Goal: Transaction & Acquisition: Download file/media

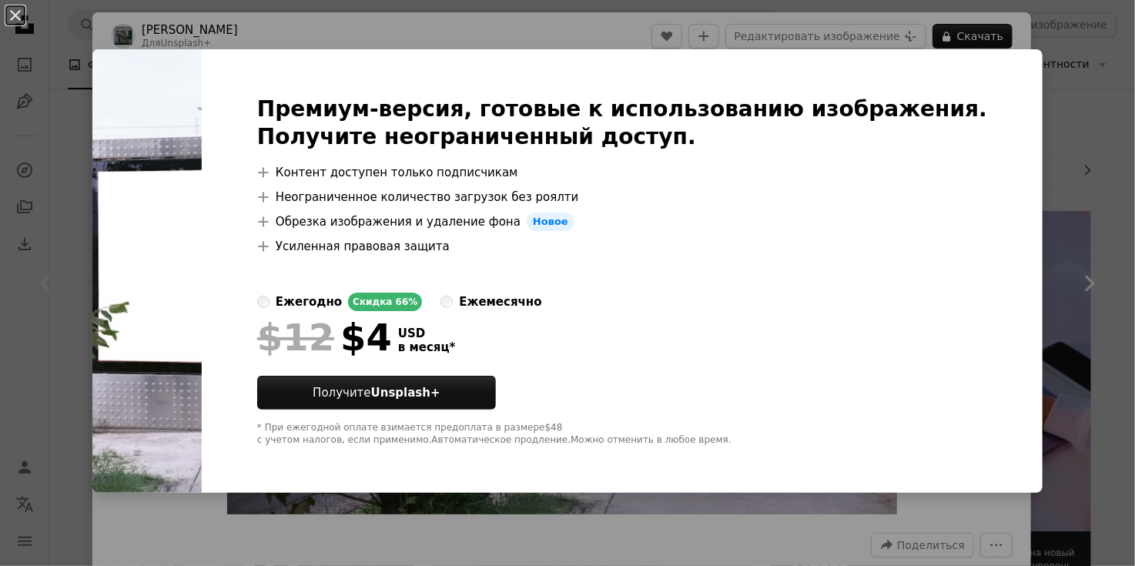
click at [1050, 172] on div "An X shape Премиум-версия, готовые к использованию изображения. Получите неогра…" at bounding box center [567, 283] width 1135 height 566
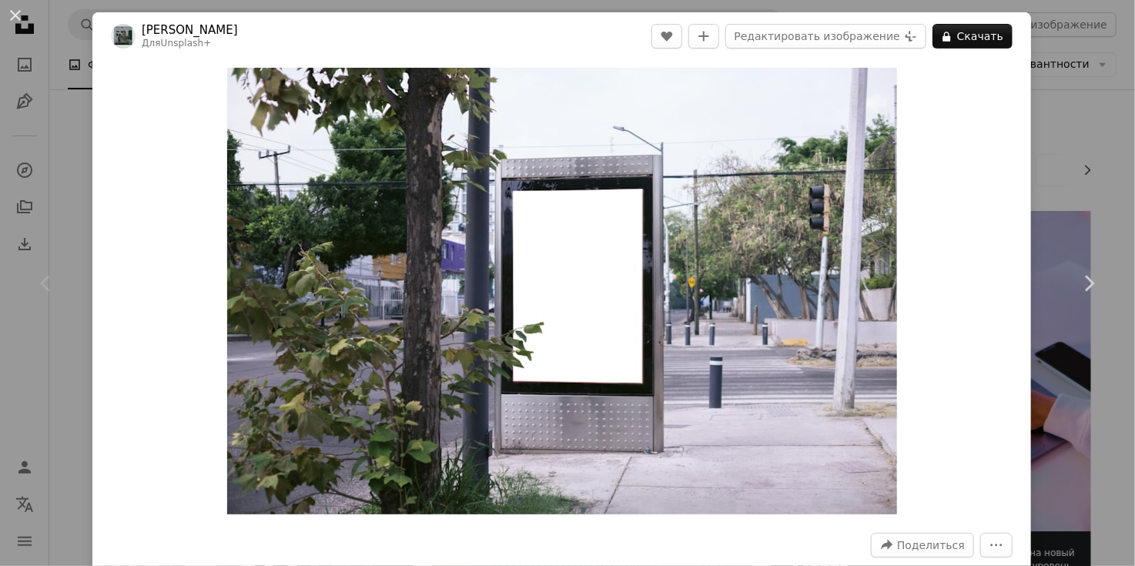
click at [1069, 69] on div "An X shape Chevron left Chevron right [PERSON_NAME] Для Unsplash+ A heart A plu…" at bounding box center [567, 283] width 1135 height 566
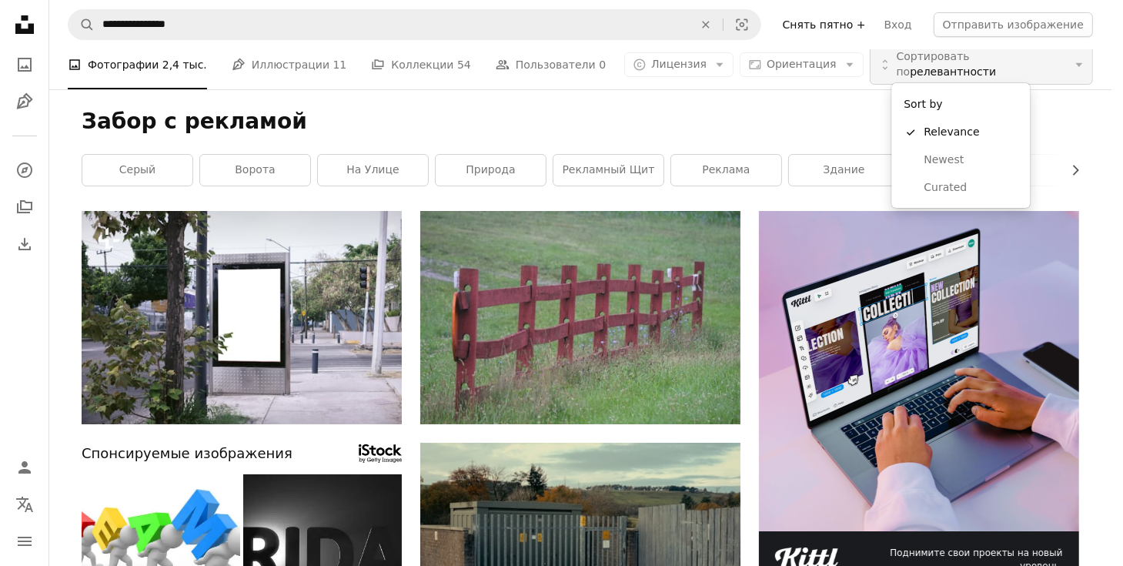
click at [970, 61] on ya-tr-span "Сортировать по" at bounding box center [933, 64] width 73 height 28
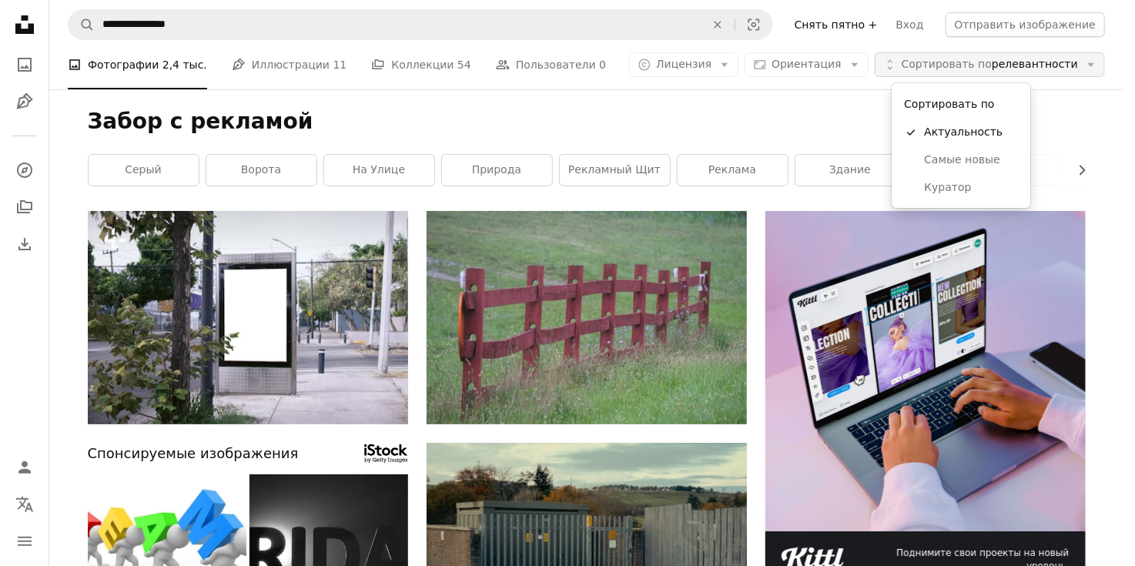
click at [989, 61] on ya-tr-span "Сортировать по" at bounding box center [947, 64] width 90 height 12
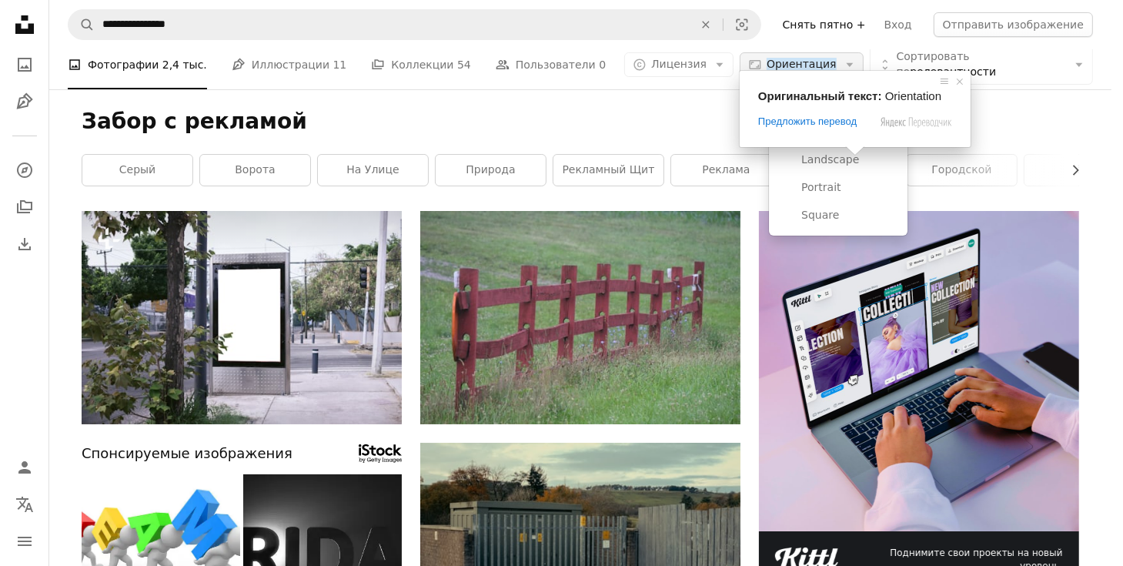
click at [837, 61] on ya-tr-span "Ориентация" at bounding box center [802, 64] width 70 height 12
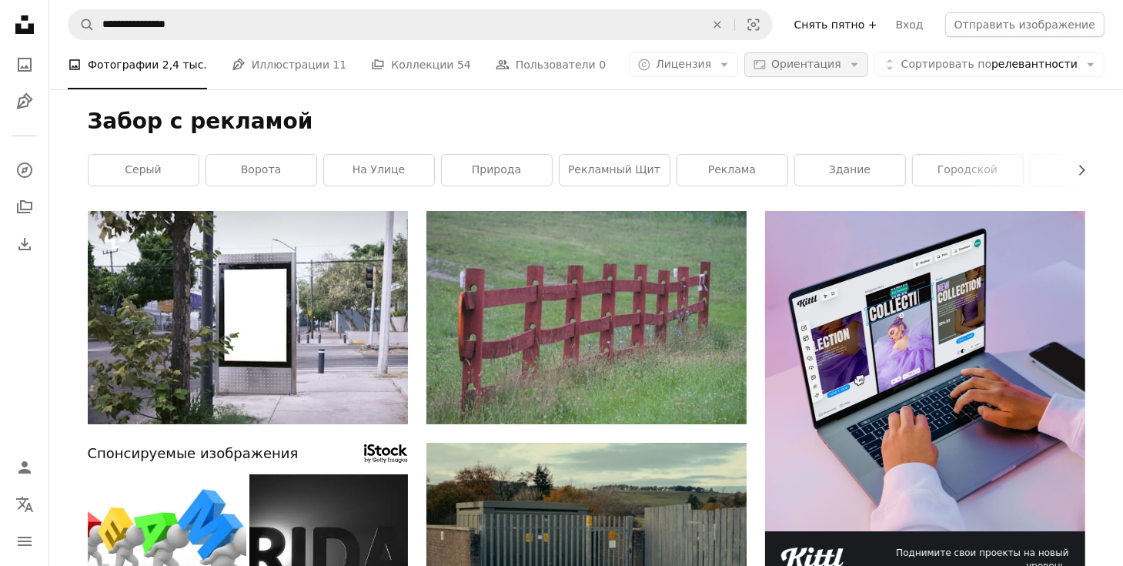
click at [842, 61] on ya-tr-span "Ориентация" at bounding box center [807, 64] width 70 height 12
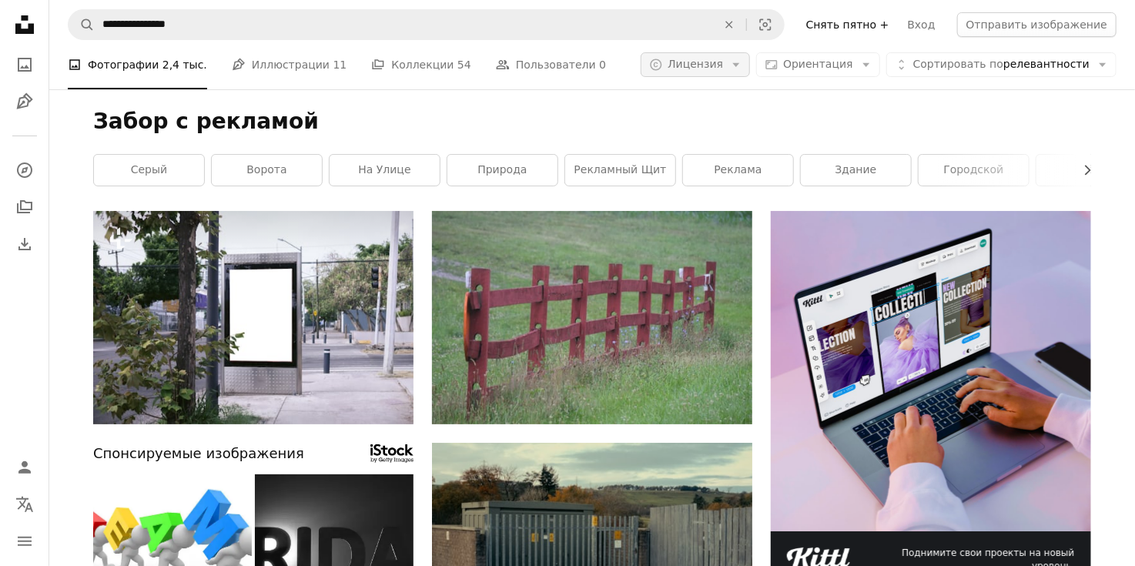
click at [723, 61] on ya-tr-span "Лицензия" at bounding box center [695, 64] width 55 height 12
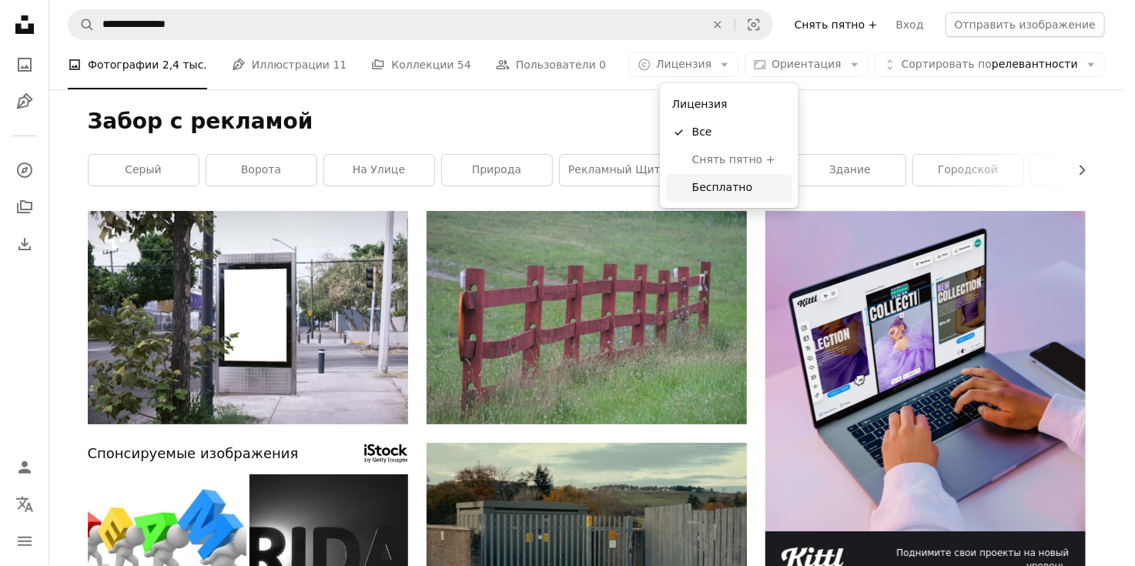
click at [716, 191] on ya-tr-span "Бесплатно" at bounding box center [722, 187] width 60 height 12
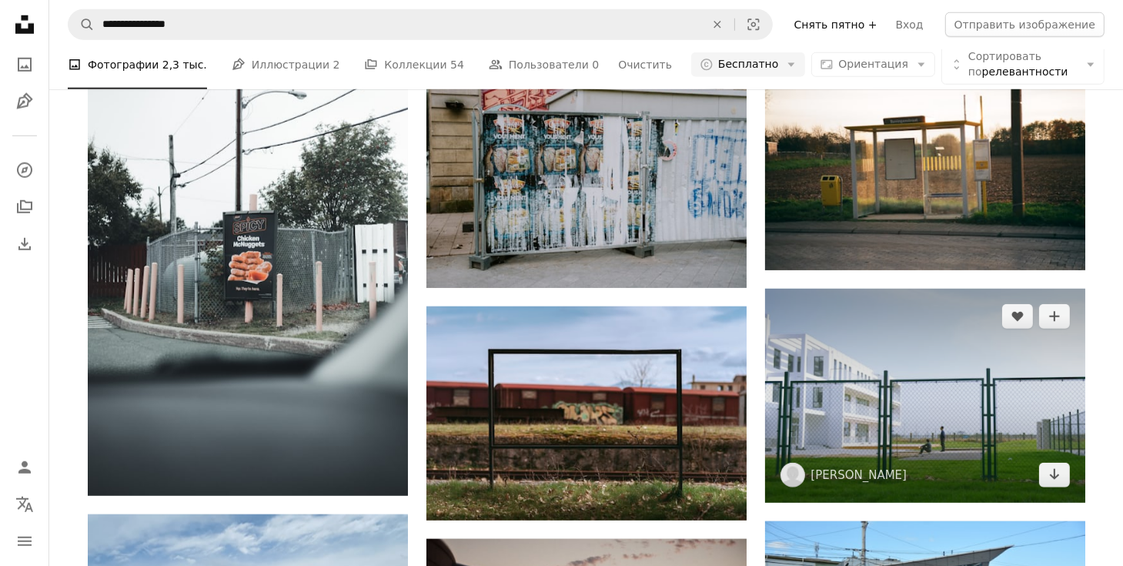
scroll to position [1309, 0]
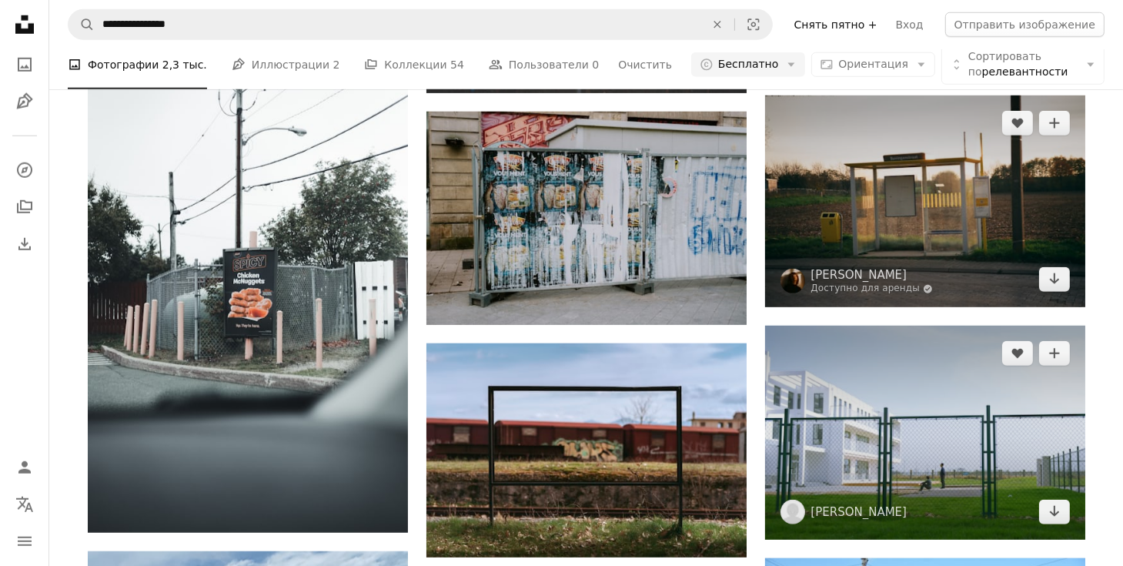
click at [897, 195] on img at bounding box center [925, 201] width 320 height 212
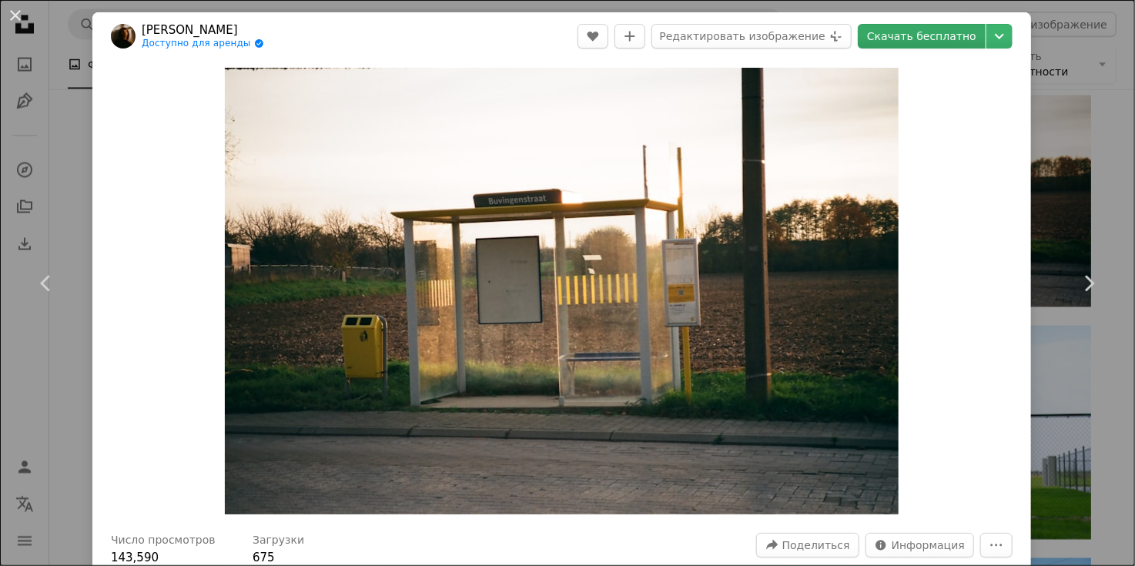
click at [891, 31] on ya-tr-span "Скачать бесплатно" at bounding box center [921, 36] width 109 height 23
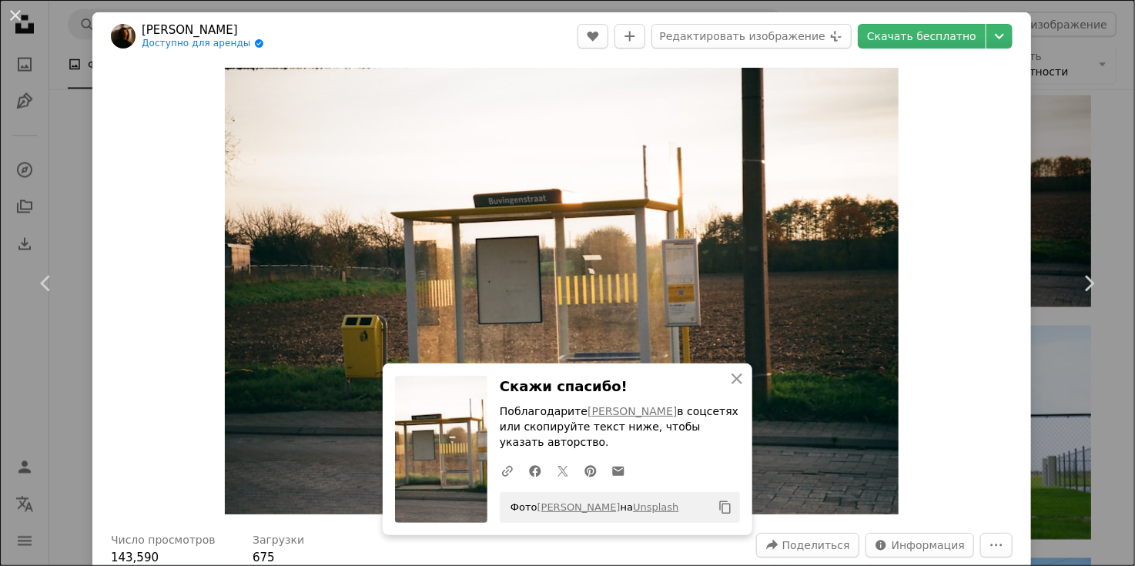
click at [1066, 84] on div "An X shape Chevron left Chevron right Синитта Люнен Доступно для аренды A check…" at bounding box center [567, 283] width 1135 height 566
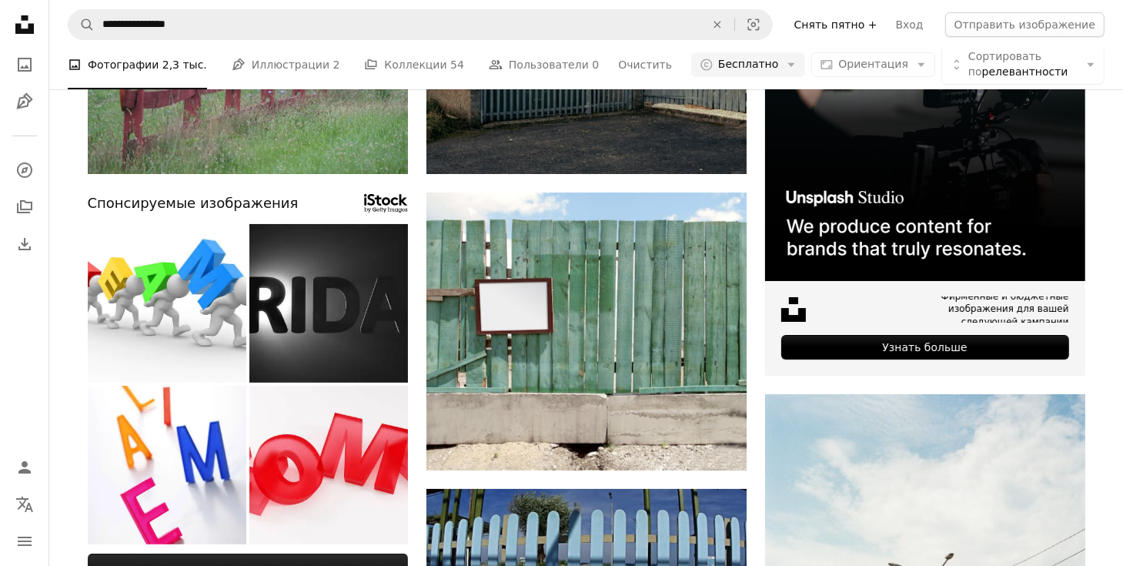
scroll to position [231, 0]
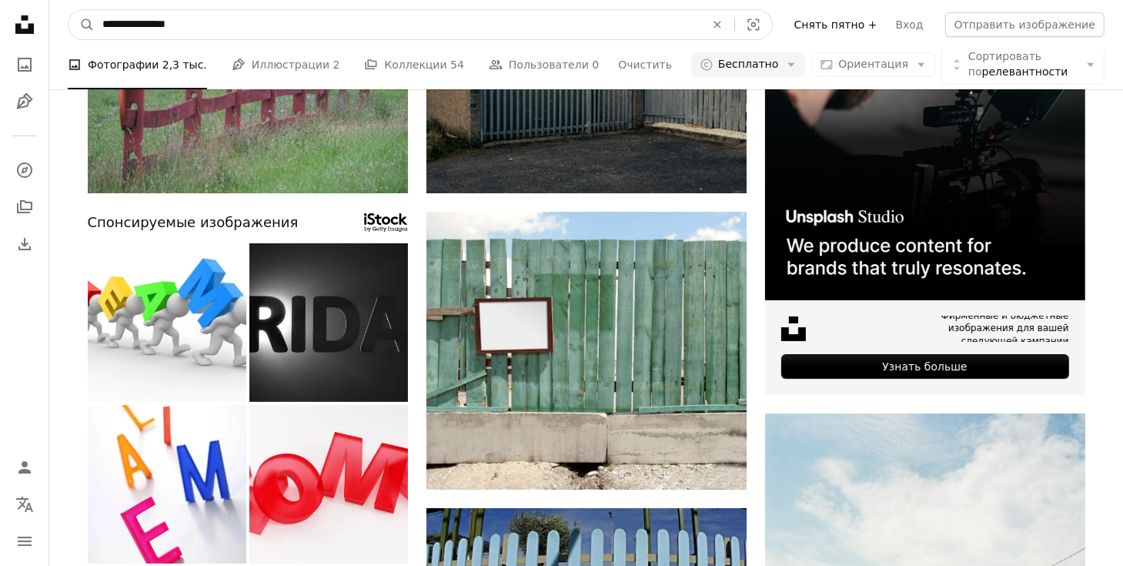
click at [376, 19] on input "**********" at bounding box center [398, 24] width 606 height 29
drag, startPoint x: 219, startPoint y: 19, endPoint x: 142, endPoint y: 25, distance: 76.5
click at [142, 25] on input "**********" at bounding box center [398, 24] width 606 height 29
type input "**********"
click at [69, 10] on button "A magnifying glass" at bounding box center [82, 24] width 26 height 29
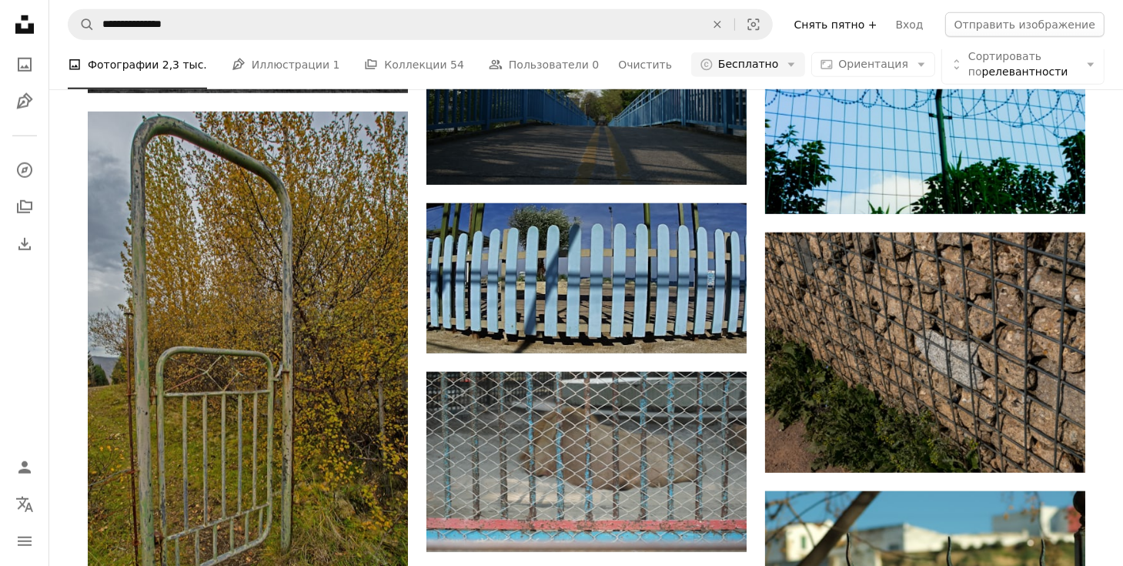
scroll to position [1540, 0]
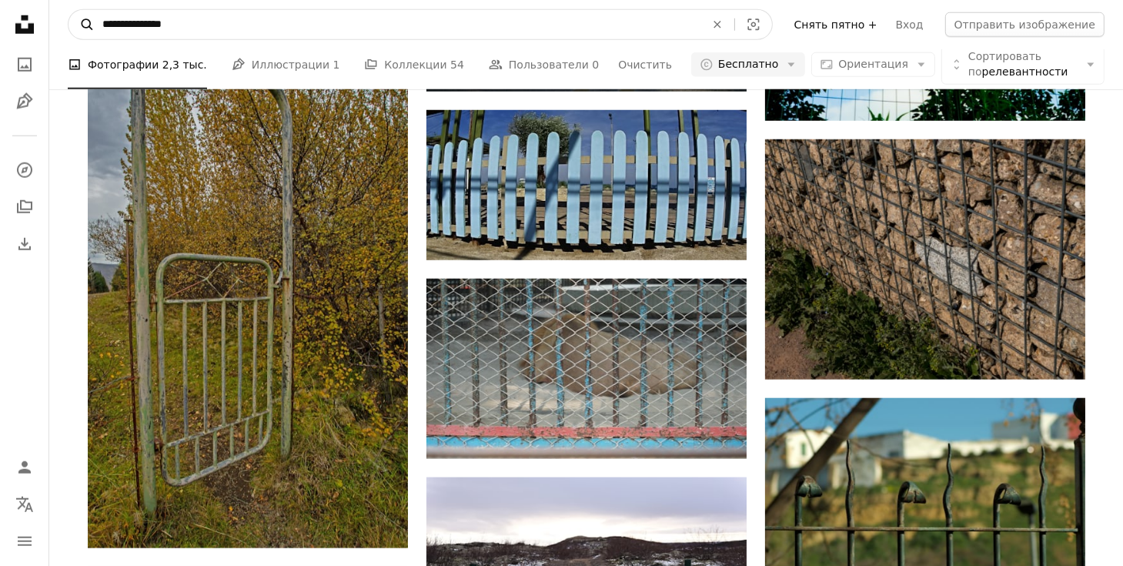
drag, startPoint x: 322, startPoint y: 24, endPoint x: 81, endPoint y: 24, distance: 241.0
click at [81, 24] on form "**********" at bounding box center [420, 24] width 705 height 31
paste input "*****"
type input "**********"
click button "A magnifying glass" at bounding box center [82, 24] width 26 height 29
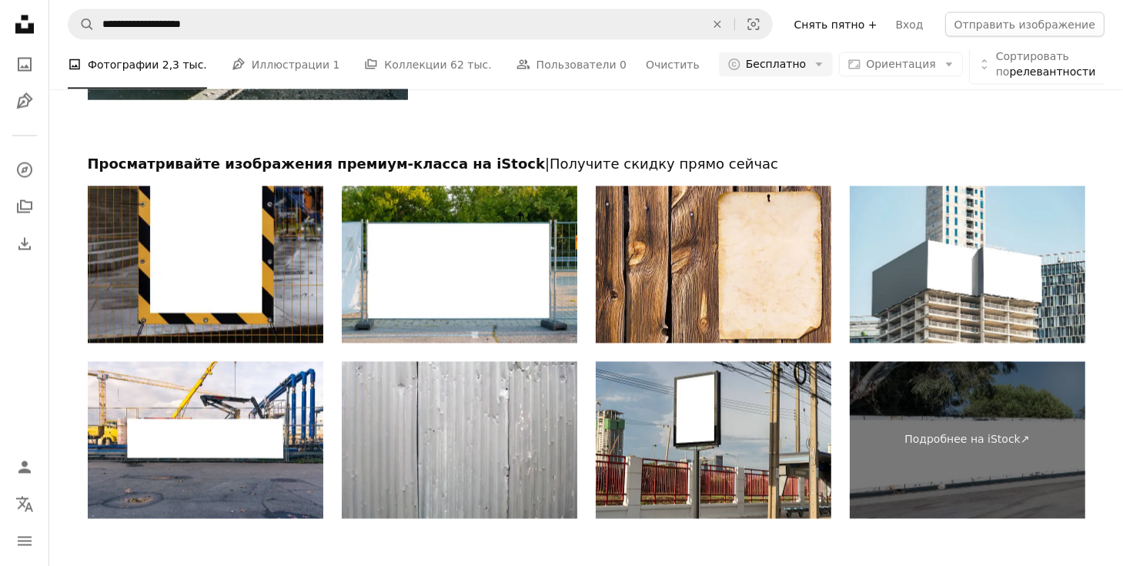
scroll to position [2695, 0]
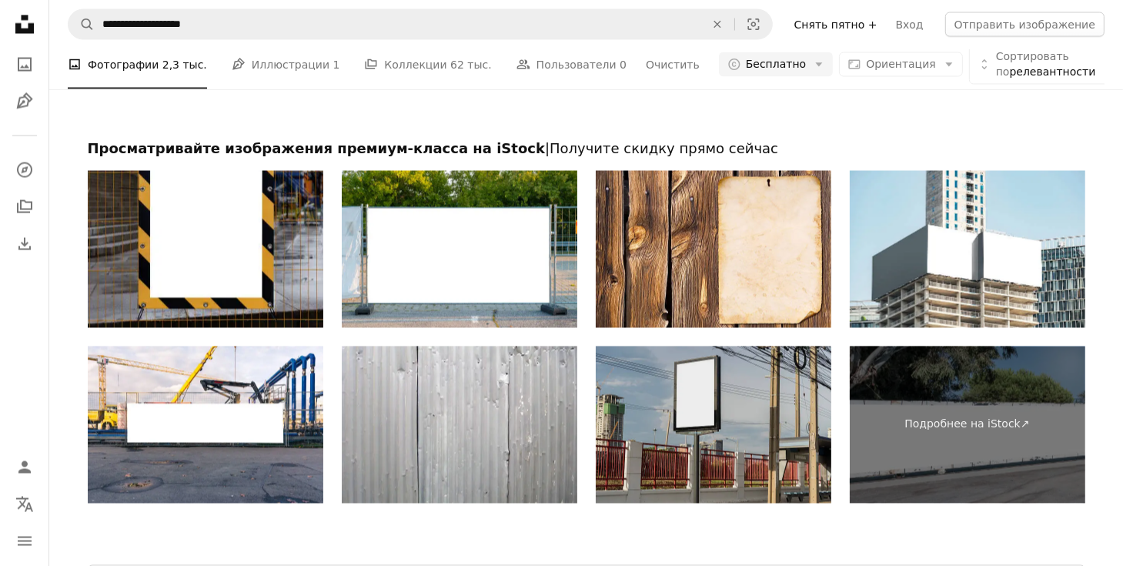
click at [688, 363] on img at bounding box center [714, 425] width 236 height 157
click at [702, 368] on img at bounding box center [714, 425] width 236 height 157
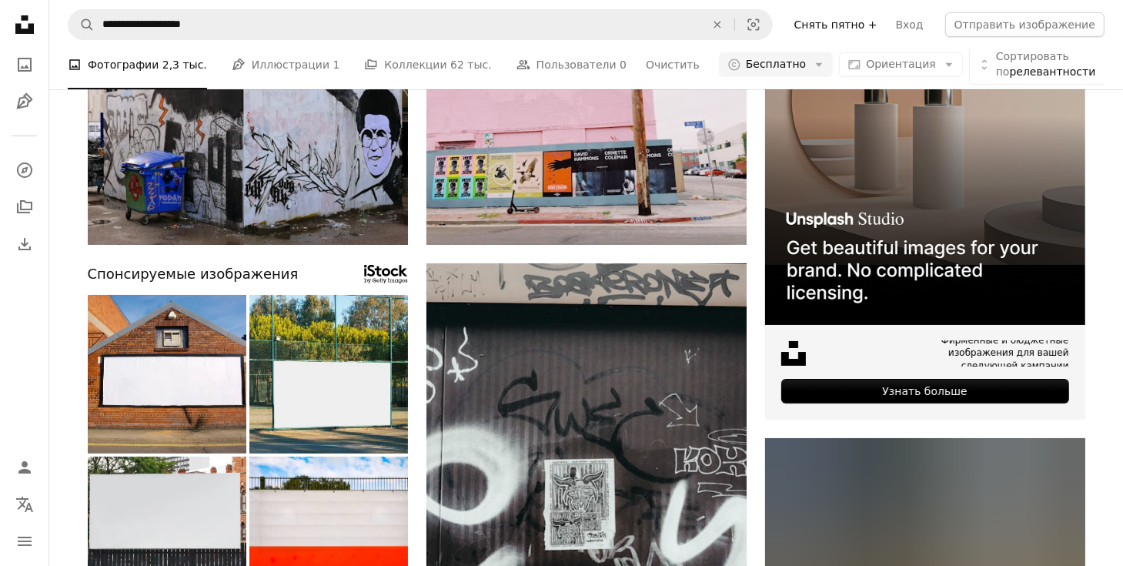
scroll to position [129, 0]
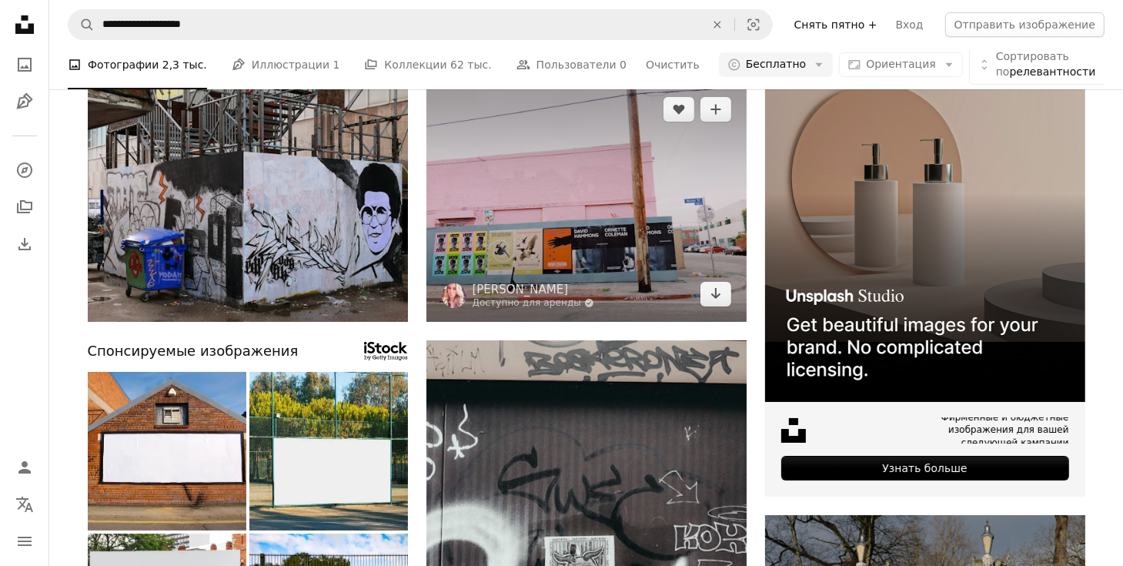
click at [641, 212] on img at bounding box center [587, 202] width 320 height 240
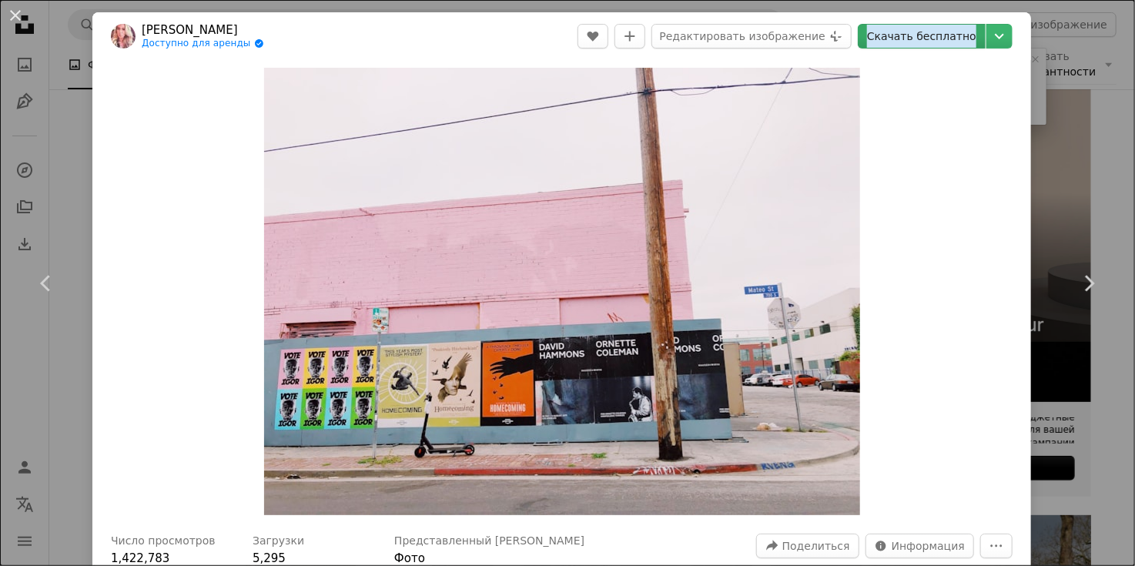
click at [918, 36] on ya-tr-span "Скачать бесплатно" at bounding box center [921, 36] width 109 height 23
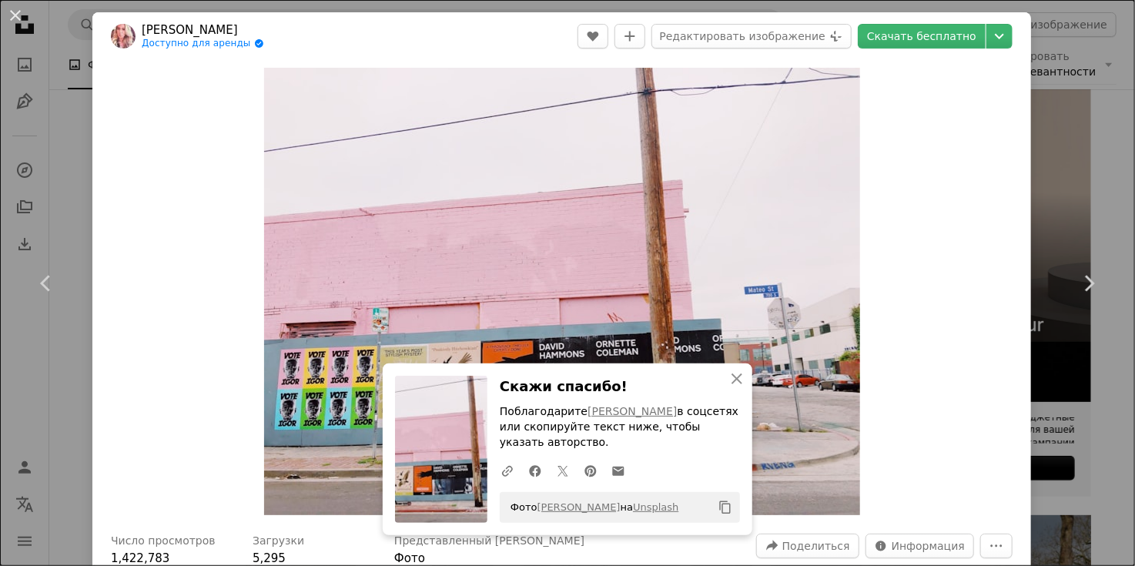
click at [1047, 42] on div "An X shape Chevron left Chevron right Брэнди [PERSON_NAME] для аренды A checkma…" at bounding box center [567, 283] width 1135 height 566
